Goal: Communication & Community: Share content

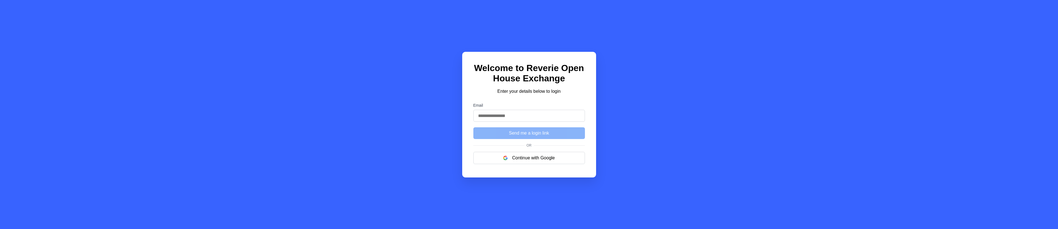
click at [551, 115] on input "Email" at bounding box center [529, 116] width 112 height 12
type input "**********"
click at [473, 127] on button "Send me a login link" at bounding box center [529, 133] width 112 height 12
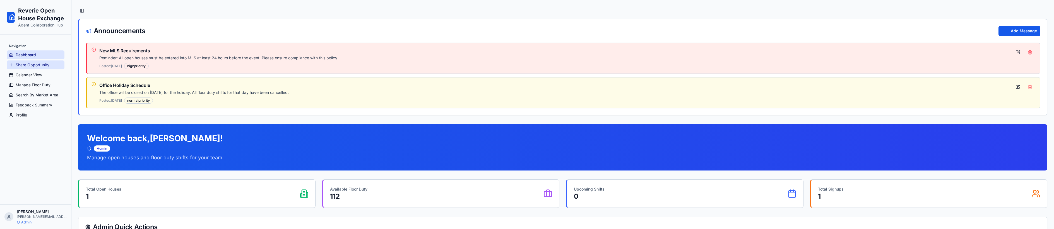
click at [38, 63] on span "Share Opportunity" at bounding box center [33, 65] width 34 height 6
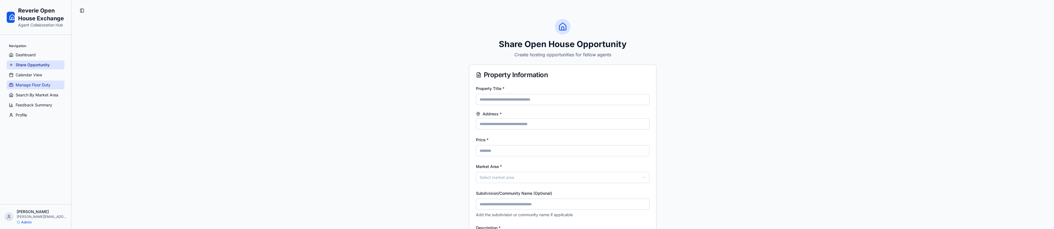
click at [39, 81] on link "Manage Floor Duty" at bounding box center [36, 85] width 58 height 9
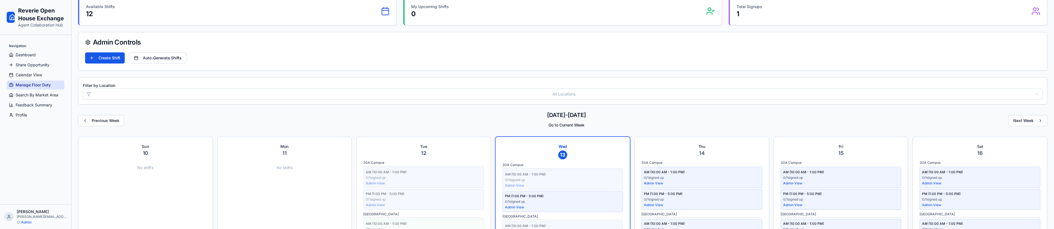
scroll to position [11, 0]
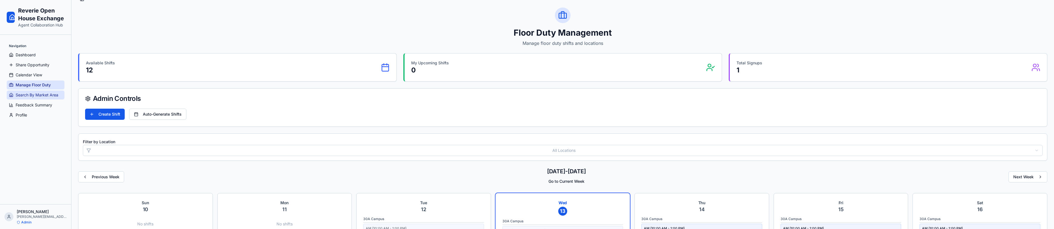
click at [38, 92] on span "Search By Market Area" at bounding box center [37, 95] width 43 height 6
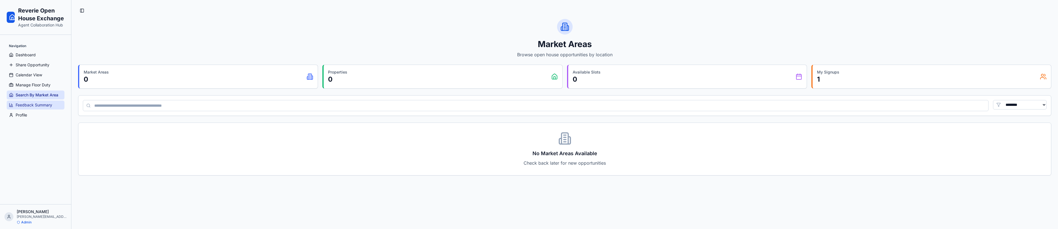
click at [39, 102] on span "Feedback Summary" at bounding box center [34, 105] width 37 height 6
select select "**"
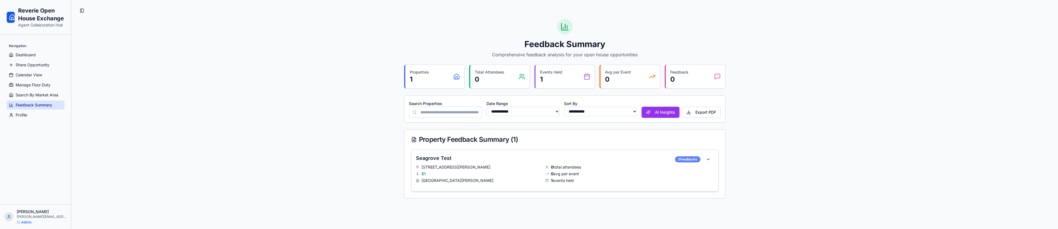
click at [686, 159] on div "0 feedback s" at bounding box center [687, 159] width 25 height 6
click at [709, 159] on button at bounding box center [707, 159] width 11 height 10
click at [503, 156] on h4 "Seagrove Test" at bounding box center [543, 158] width 255 height 8
click at [442, 157] on h4 "Seagrove Test" at bounding box center [543, 158] width 255 height 8
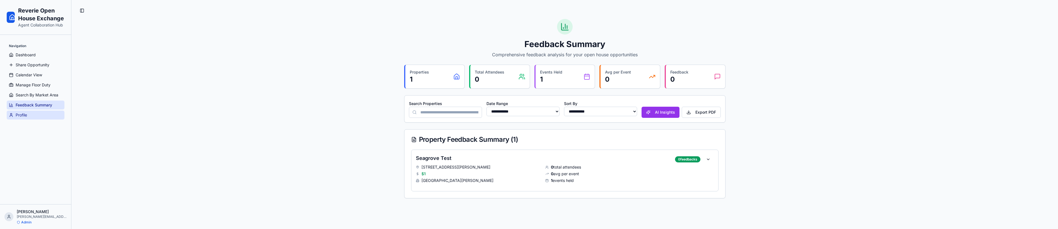
click at [27, 114] on link "Profile" at bounding box center [36, 115] width 58 height 9
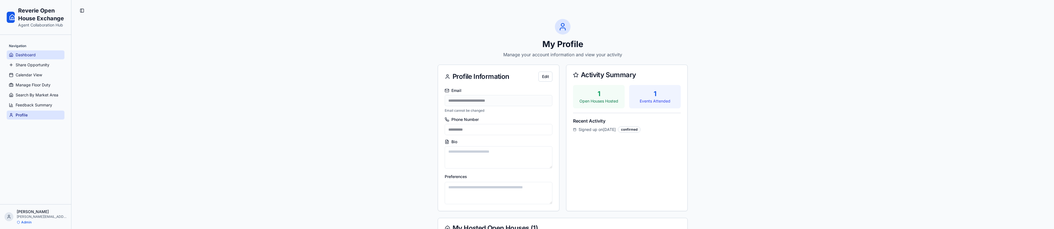
click at [24, 54] on span "Dashboard" at bounding box center [26, 55] width 20 height 6
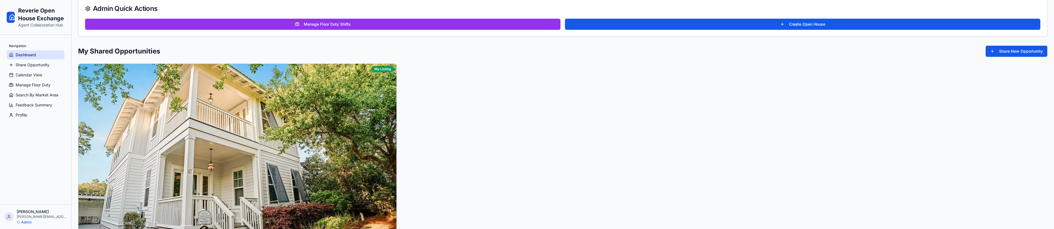
scroll to position [335, 0]
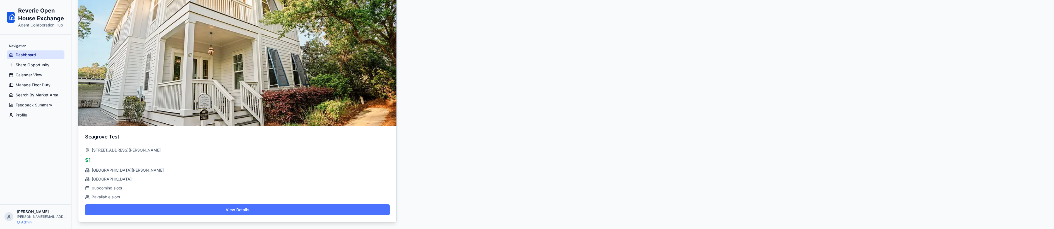
click at [270, 209] on button "View Details" at bounding box center [237, 209] width 305 height 11
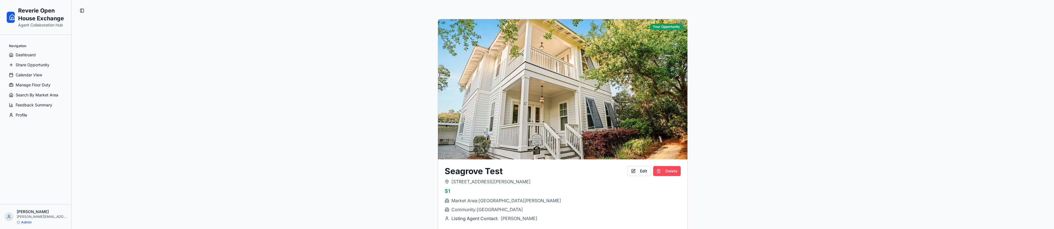
click at [673, 171] on button "Delete" at bounding box center [667, 171] width 28 height 10
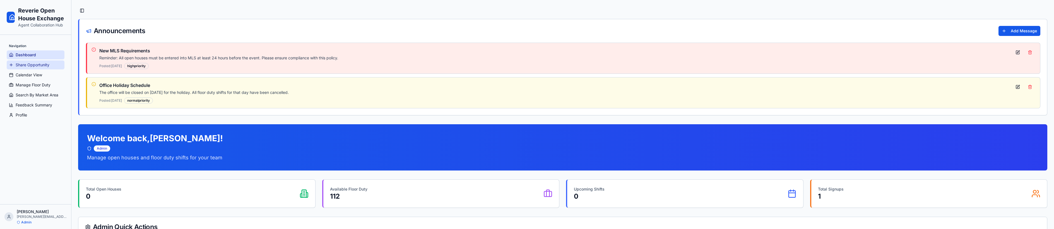
click at [23, 66] on span "Share Opportunity" at bounding box center [33, 65] width 34 height 6
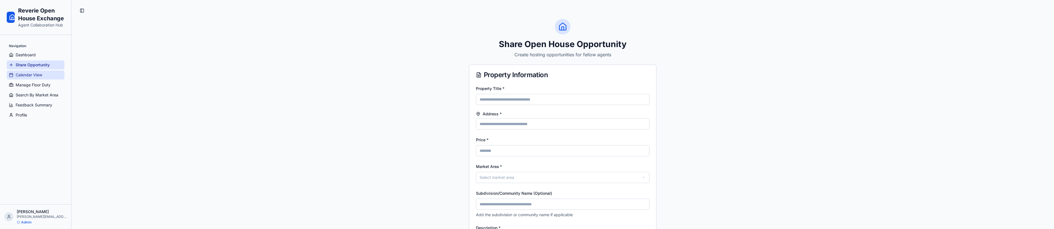
click at [24, 77] on span "Calendar View" at bounding box center [29, 75] width 26 height 6
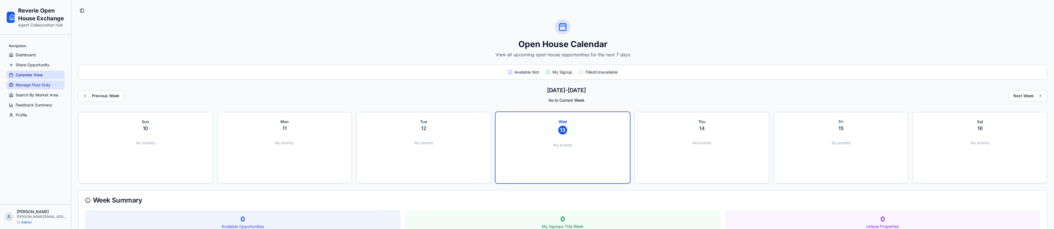
click at [27, 85] on span "Manage Floor Duty" at bounding box center [33, 85] width 35 height 6
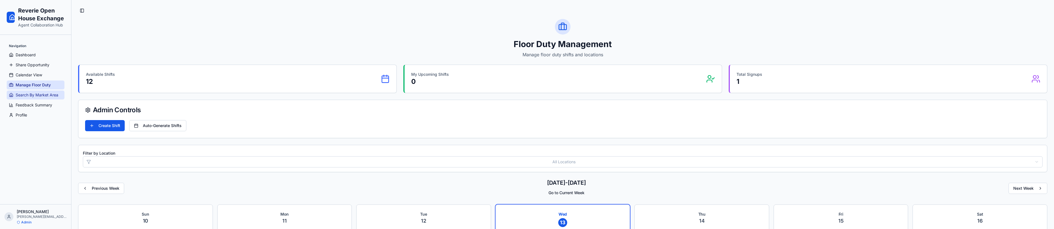
click at [32, 96] on span "Search By Market Area" at bounding box center [37, 95] width 43 height 6
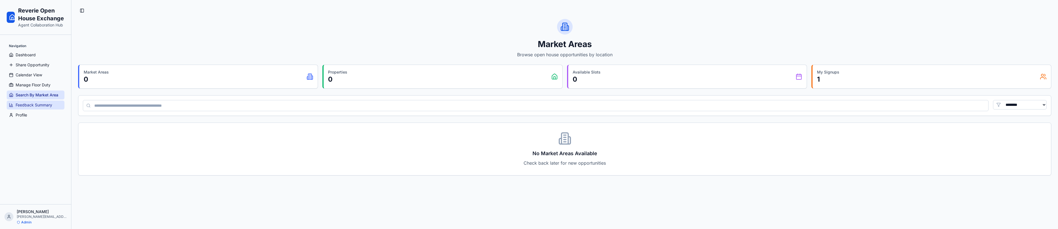
click at [30, 107] on span "Feedback Summary" at bounding box center [34, 105] width 37 height 6
select select "**"
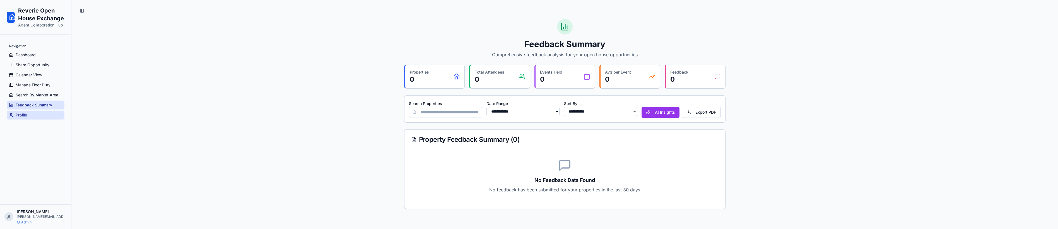
click at [31, 117] on link "Profile" at bounding box center [36, 115] width 58 height 9
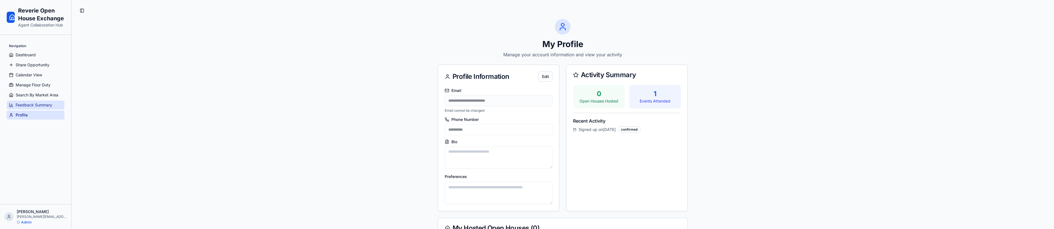
click at [31, 107] on span "Feedback Summary" at bounding box center [34, 105] width 37 height 6
select select "**"
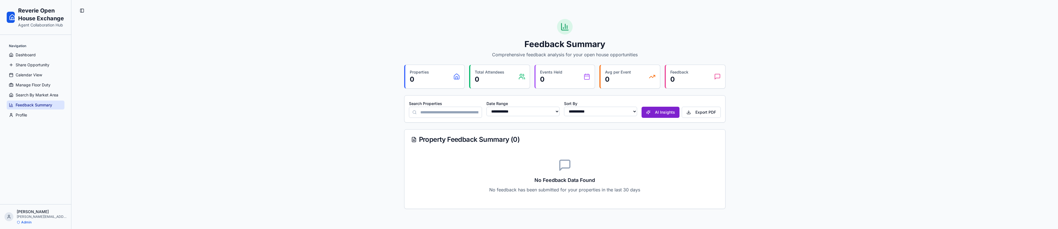
click at [658, 114] on button "AI Insights" at bounding box center [660, 112] width 38 height 11
click at [33, 98] on span "Search By Market Area" at bounding box center [37, 95] width 43 height 6
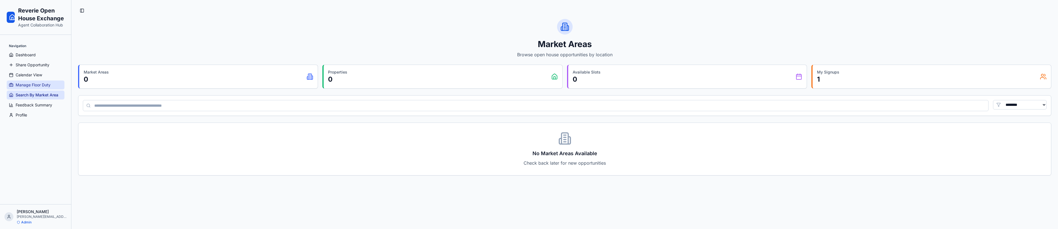
click at [32, 87] on span "Manage Floor Duty" at bounding box center [33, 85] width 35 height 6
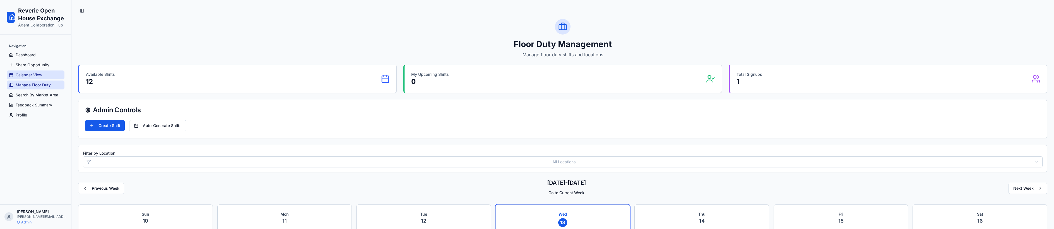
click at [30, 76] on span "Calendar View" at bounding box center [29, 75] width 26 height 6
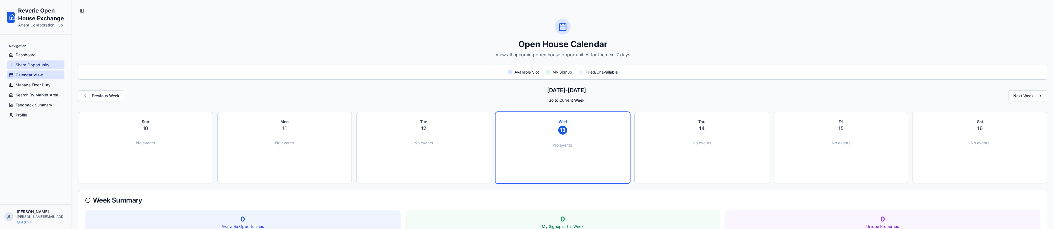
click at [29, 67] on span "Share Opportunity" at bounding box center [33, 65] width 34 height 6
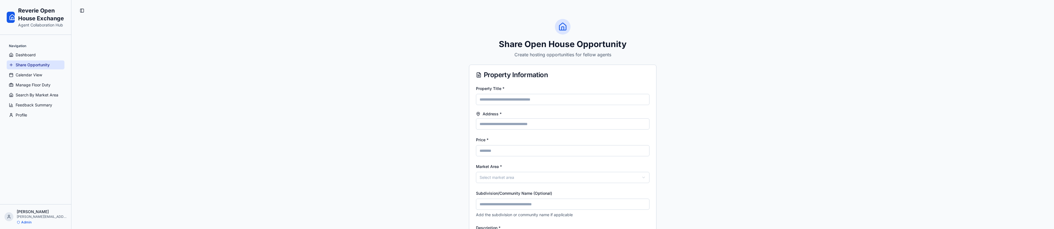
click at [27, 60] on ul "Dashboard Share Opportunity Calendar View Manage Floor Duty Search By Market Ar…" at bounding box center [36, 84] width 58 height 69
click at [25, 56] on span "Dashboard" at bounding box center [26, 55] width 20 height 6
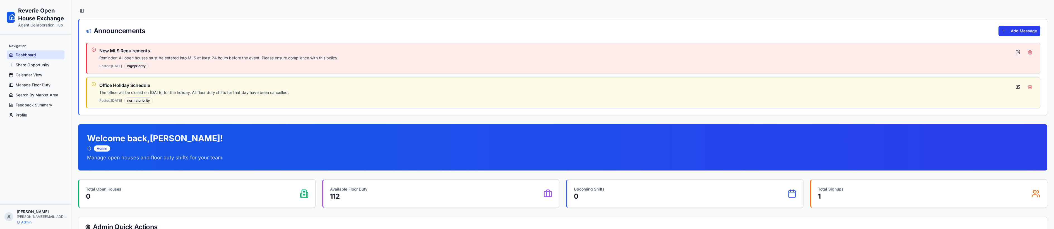
click at [1029, 30] on button "Add Message" at bounding box center [1019, 31] width 42 height 10
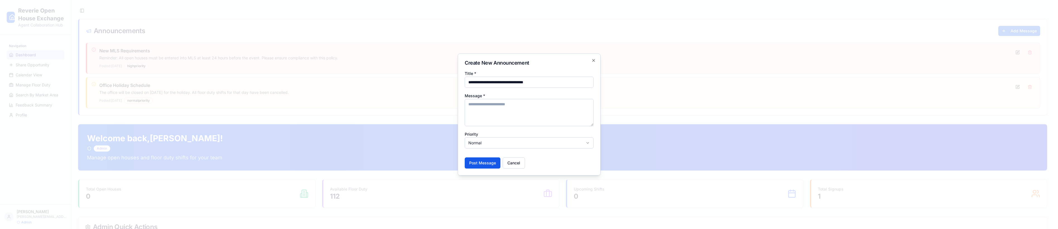
drag, startPoint x: 538, startPoint y: 82, endPoint x: 501, endPoint y: 105, distance: 43.9
click at [501, 105] on div "**********" at bounding box center [529, 119] width 129 height 99
type input "**********"
click at [501, 105] on textarea "Message *" at bounding box center [529, 112] width 129 height 27
click at [504, 110] on textarea "Message *" at bounding box center [529, 112] width 129 height 27
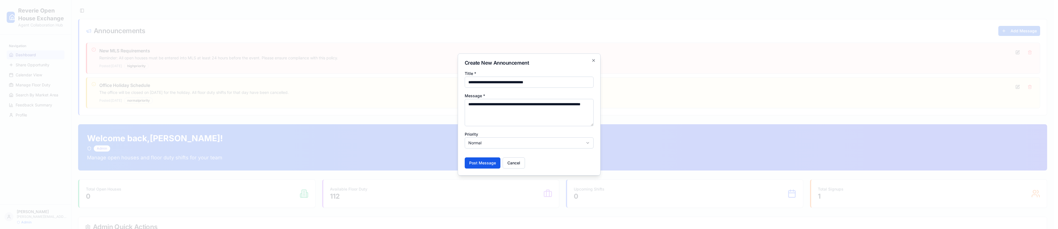
click at [512, 110] on textarea "**********" at bounding box center [529, 112] width 129 height 27
click at [561, 104] on textarea "**********" at bounding box center [529, 112] width 129 height 27
click at [511, 107] on textarea "**********" at bounding box center [529, 112] width 129 height 27
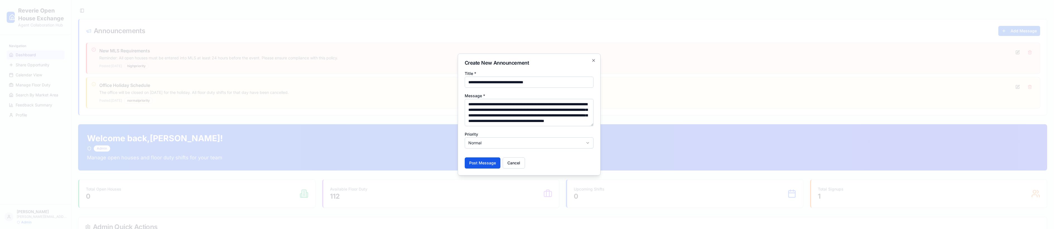
scroll to position [8, 0]
type textarea "**********"
click at [485, 160] on button "Post Message" at bounding box center [483, 163] width 36 height 11
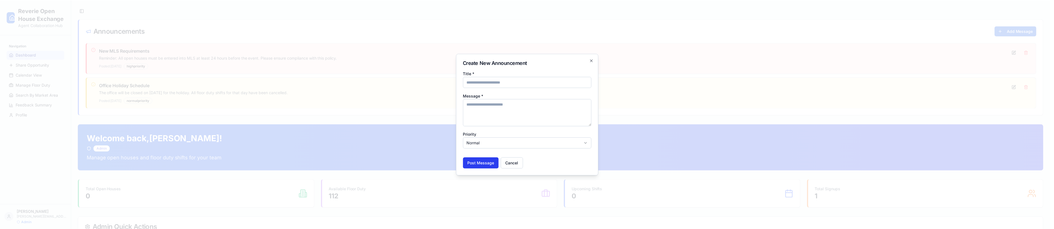
scroll to position [0, 0]
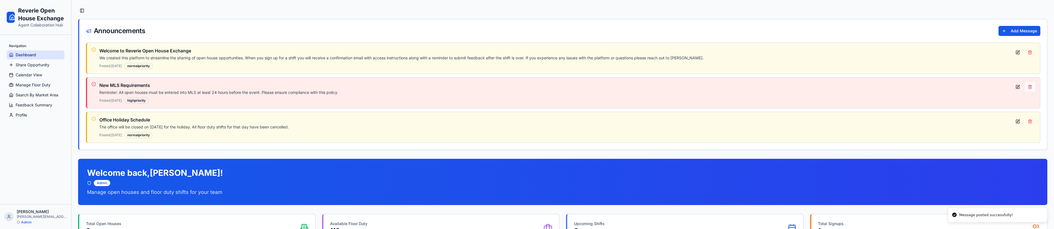
click at [1031, 86] on button at bounding box center [1029, 87] width 11 height 10
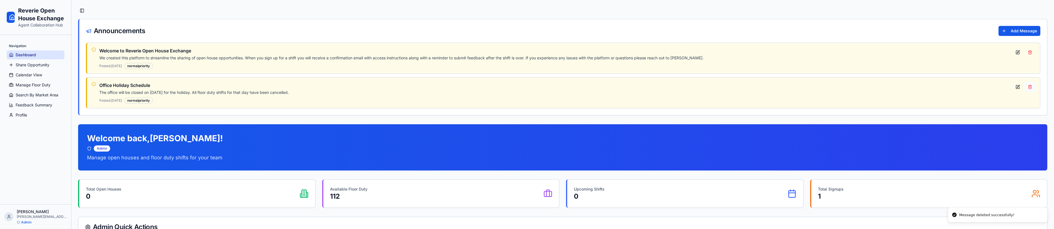
click at [1030, 87] on button at bounding box center [1029, 87] width 11 height 10
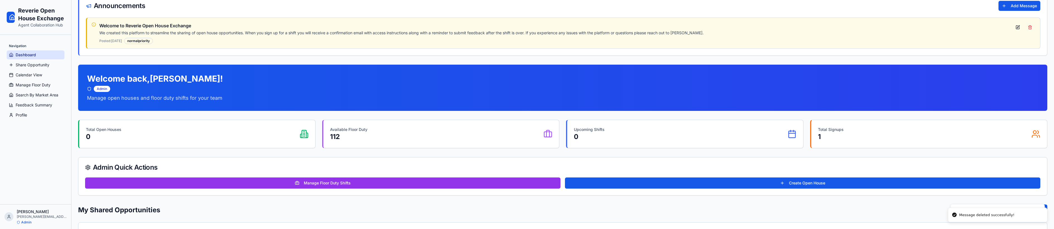
scroll to position [22, 0]
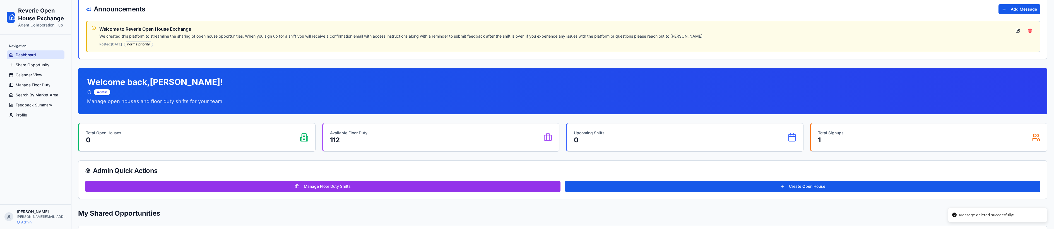
click at [387, 32] on div "Welcome to Reverie Open House Exchange We created this platform to streamline t…" at bounding box center [554, 37] width 910 height 22
click at [388, 34] on div "We created this platform to streamline the sharing of open house opportunities.…" at bounding box center [554, 36] width 910 height 6
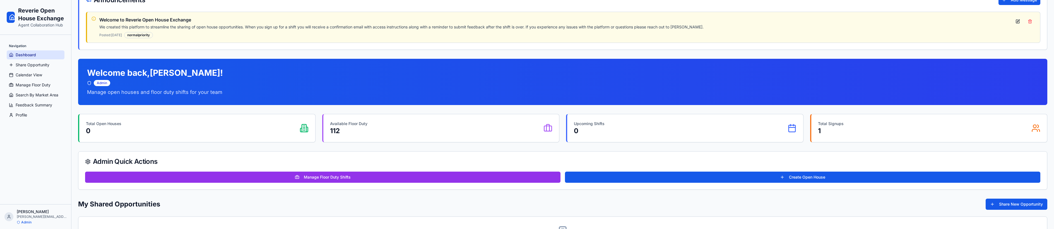
scroll to position [0, 0]
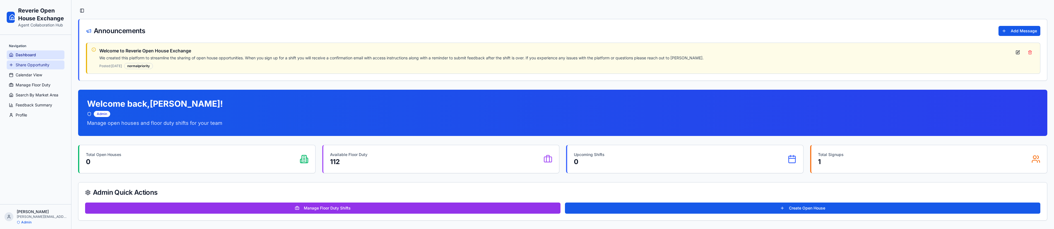
click at [45, 63] on span "Share Opportunity" at bounding box center [33, 65] width 34 height 6
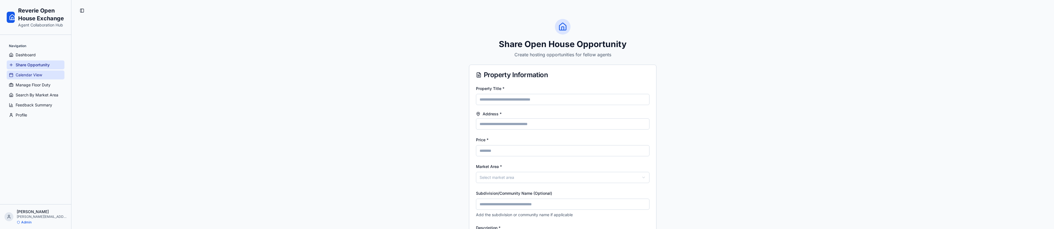
click at [40, 73] on span "Calendar View" at bounding box center [29, 75] width 26 height 6
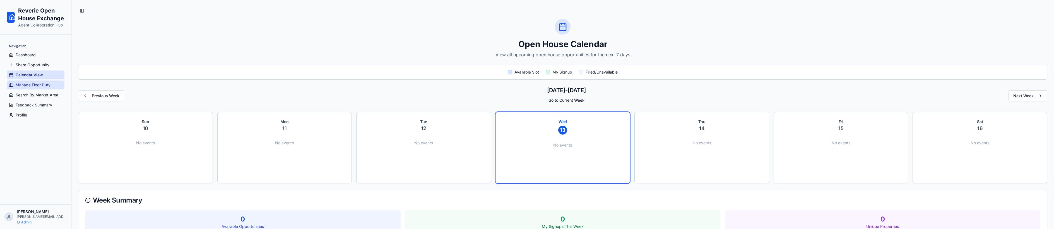
click at [41, 85] on span "Manage Floor Duty" at bounding box center [33, 85] width 35 height 6
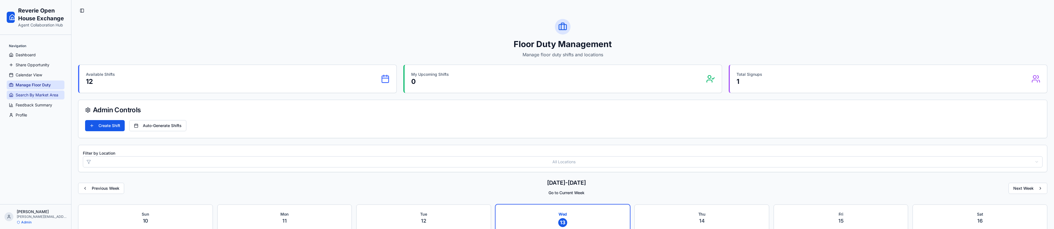
click at [42, 95] on span "Search By Market Area" at bounding box center [37, 95] width 43 height 6
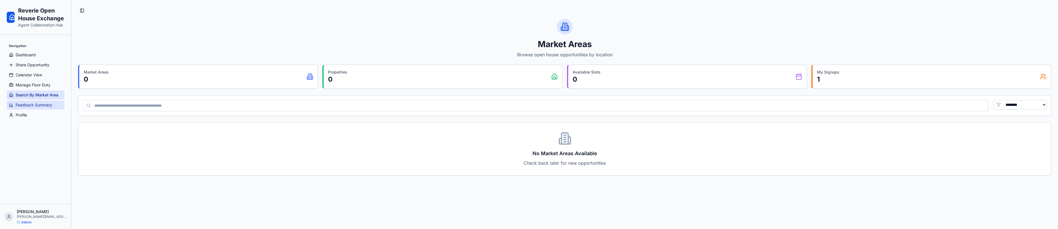
click at [42, 104] on span "Feedback Summary" at bounding box center [34, 105] width 37 height 6
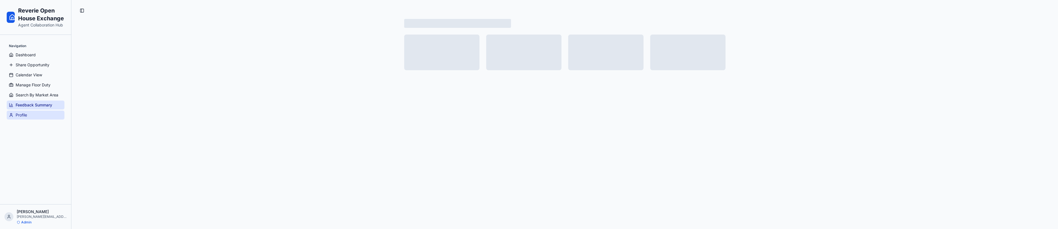
click at [40, 113] on link "Profile" at bounding box center [36, 115] width 58 height 9
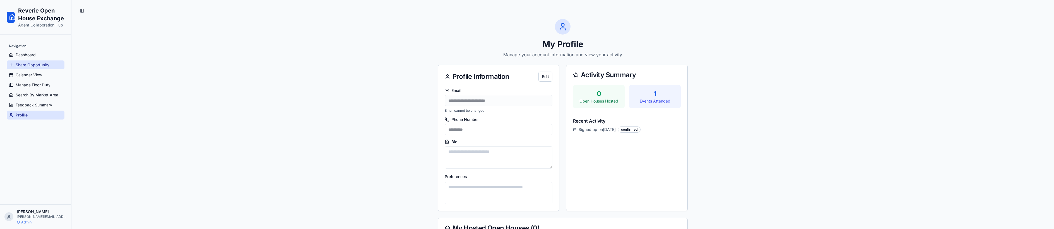
click at [52, 64] on link "Share Opportunity" at bounding box center [36, 65] width 58 height 9
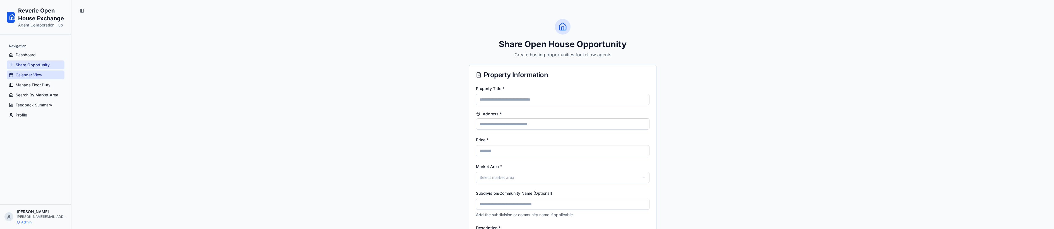
click at [40, 74] on span "Calendar View" at bounding box center [29, 75] width 26 height 6
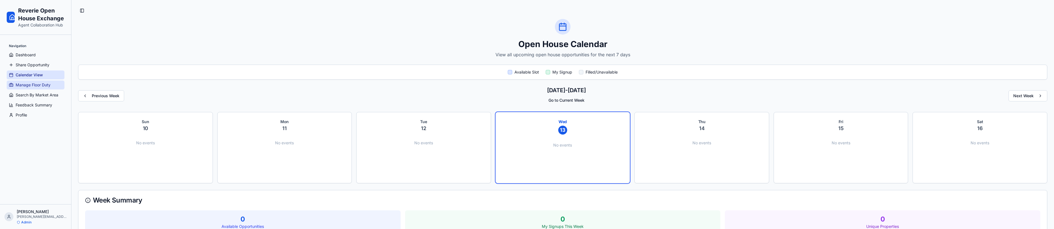
click at [41, 82] on span "Manage Floor Duty" at bounding box center [33, 85] width 35 height 6
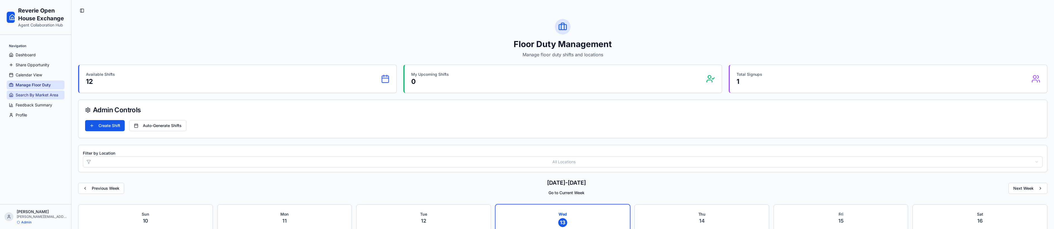
click at [41, 95] on span "Search By Market Area" at bounding box center [37, 95] width 43 height 6
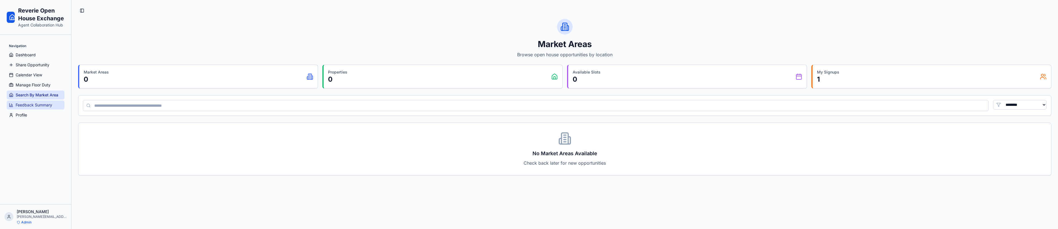
click at [42, 104] on span "Feedback Summary" at bounding box center [34, 105] width 37 height 6
select select "**"
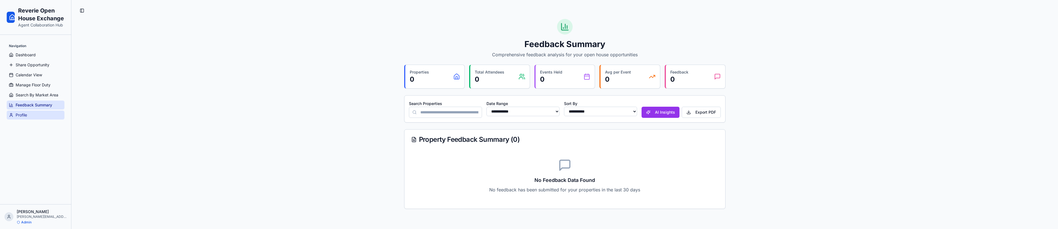
click at [42, 114] on link "Profile" at bounding box center [36, 115] width 58 height 9
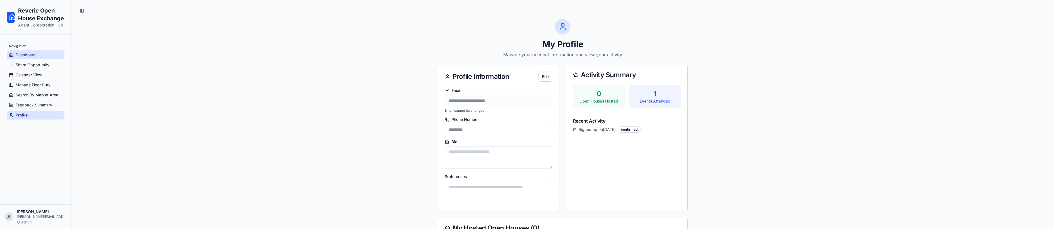
click at [45, 55] on link "Dashboard" at bounding box center [36, 54] width 58 height 9
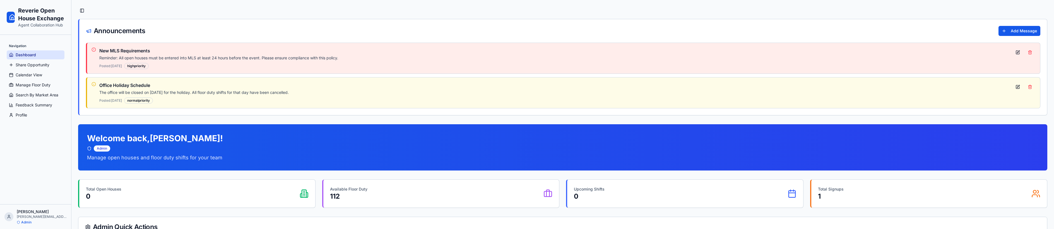
click at [148, 67] on div "high priority" at bounding box center [136, 66] width 25 height 6
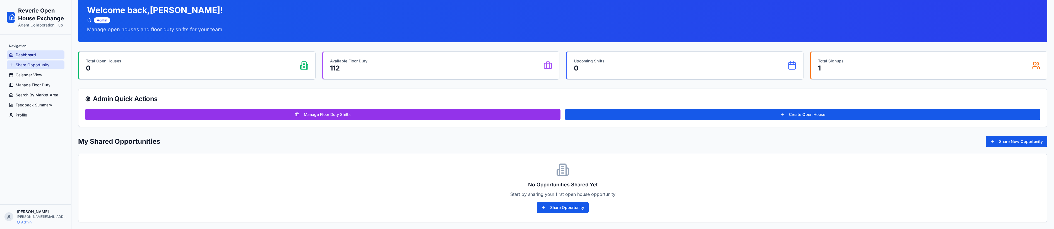
click at [27, 66] on span "Share Opportunity" at bounding box center [33, 65] width 34 height 6
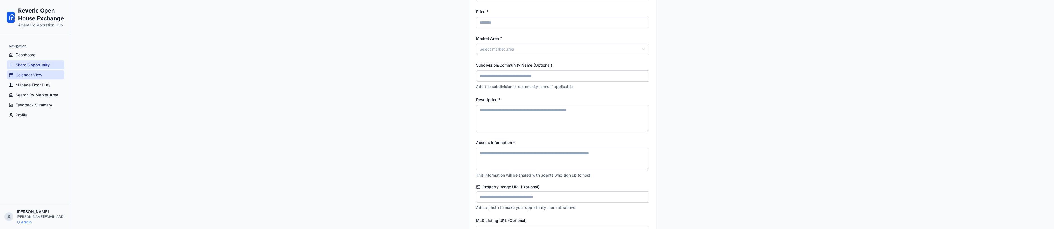
click at [27, 73] on span "Calendar View" at bounding box center [29, 75] width 26 height 6
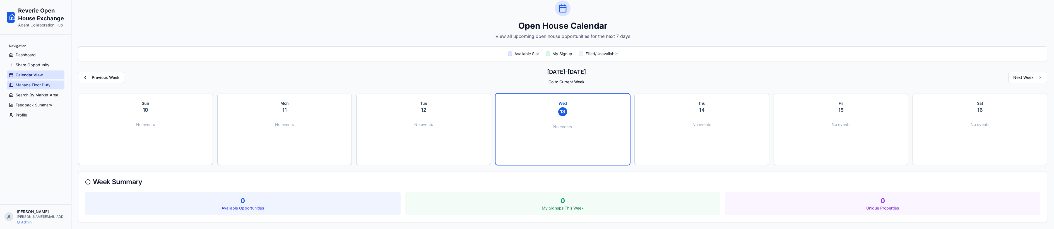
click at [30, 83] on span "Manage Floor Duty" at bounding box center [33, 85] width 35 height 6
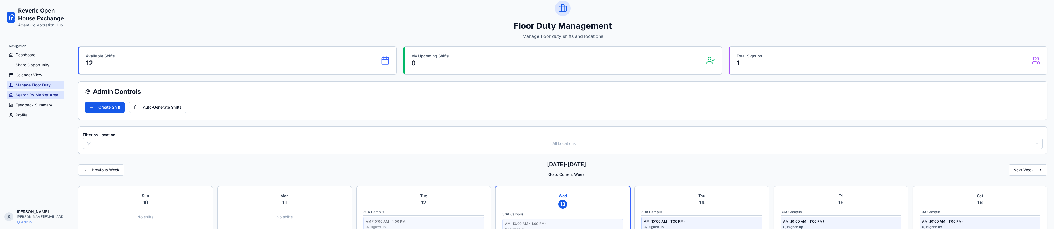
click at [32, 91] on link "Search By Market Area" at bounding box center [36, 95] width 58 height 9
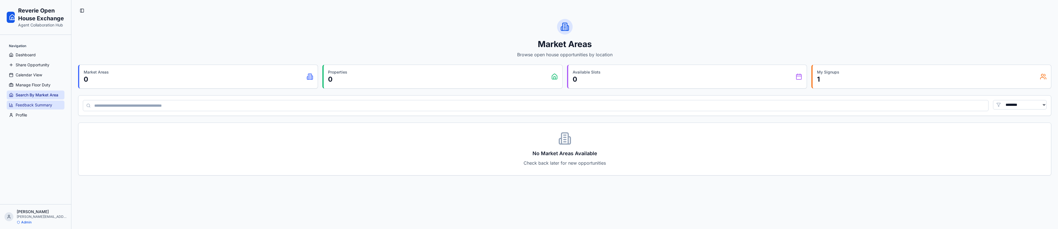
click at [33, 102] on span "Feedback Summary" at bounding box center [34, 105] width 37 height 6
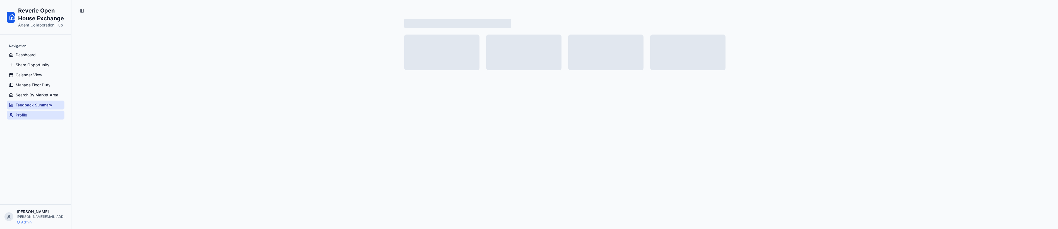
click at [28, 114] on link "Profile" at bounding box center [36, 115] width 58 height 9
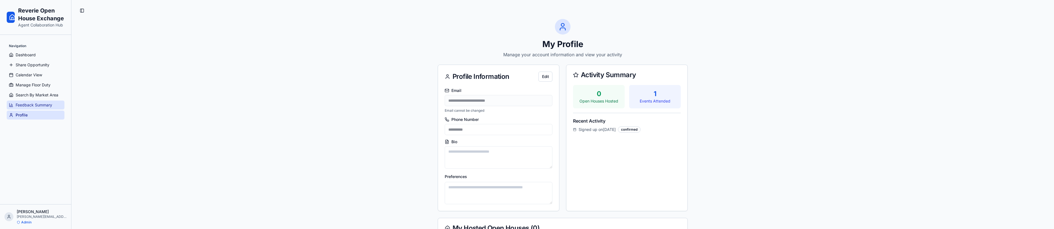
click at [30, 104] on span "Feedback Summary" at bounding box center [34, 105] width 37 height 6
select select "**"
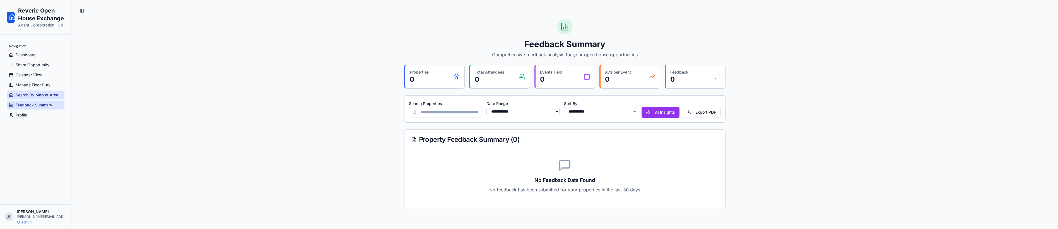
click at [16, 94] on span "Search By Market Area" at bounding box center [37, 95] width 43 height 6
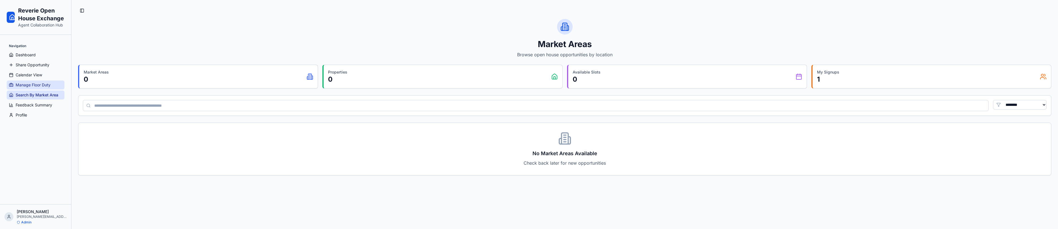
click at [18, 85] on span "Manage Floor Duty" at bounding box center [33, 85] width 35 height 6
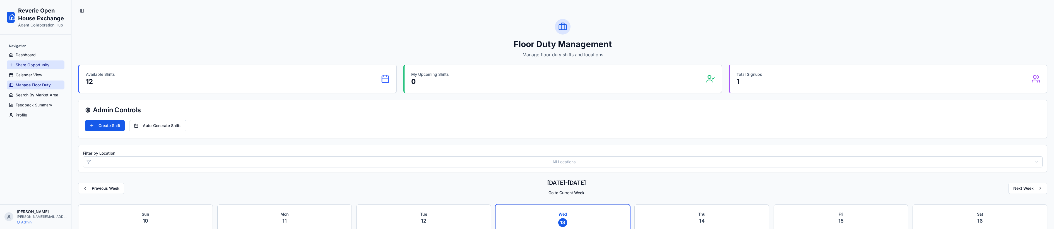
click at [22, 67] on span "Share Opportunity" at bounding box center [33, 65] width 34 height 6
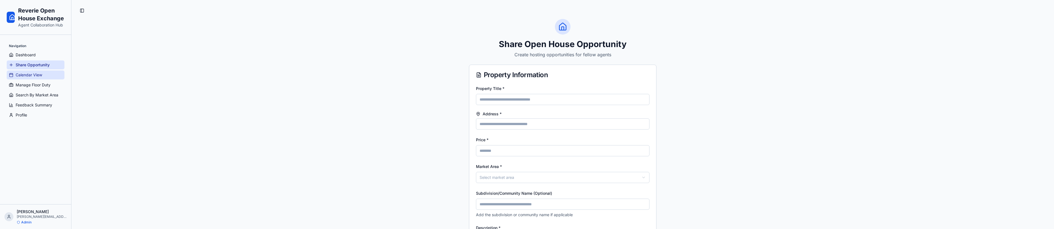
click at [25, 78] on link "Calendar View" at bounding box center [36, 75] width 58 height 9
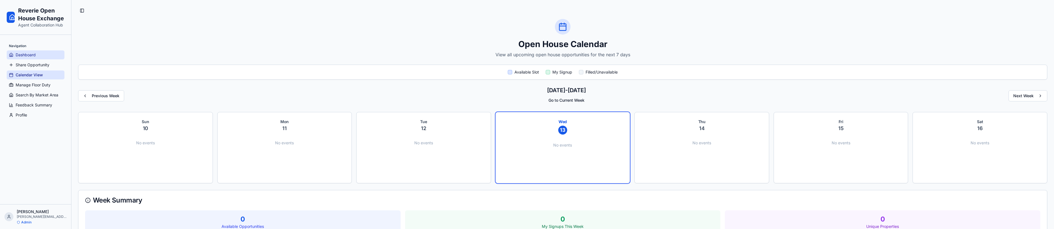
click at [26, 51] on link "Dashboard" at bounding box center [36, 54] width 58 height 9
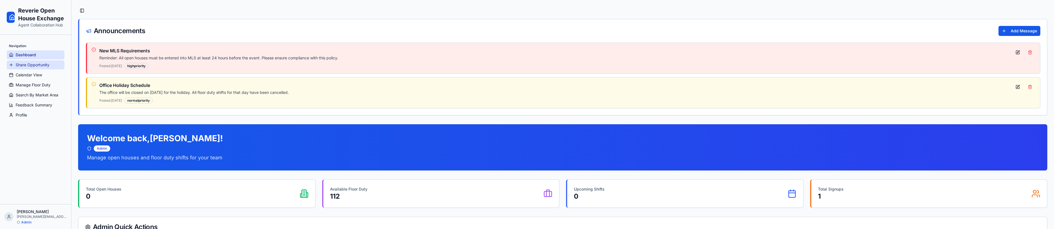
click at [28, 66] on span "Share Opportunity" at bounding box center [33, 65] width 34 height 6
